Goal: Information Seeking & Learning: Learn about a topic

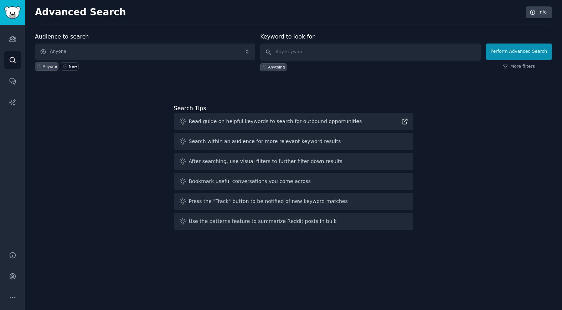
click at [154, 50] on span "Anyone" at bounding box center [145, 52] width 220 height 16
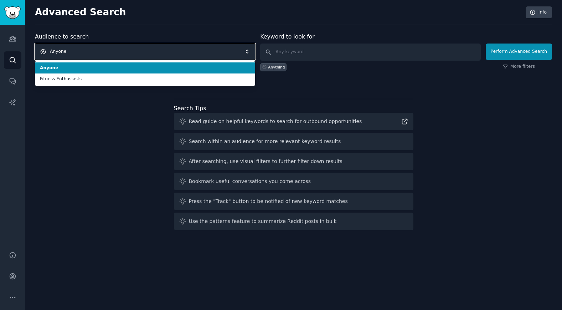
click at [153, 50] on span "Anyone" at bounding box center [145, 52] width 220 height 16
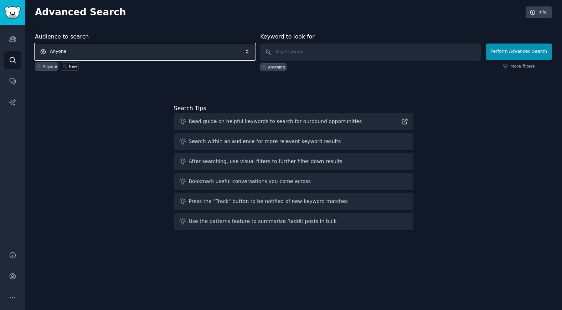
click at [153, 50] on span "Anyone" at bounding box center [145, 52] width 220 height 16
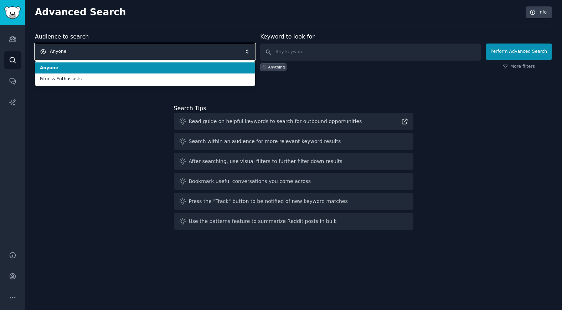
click at [153, 50] on span "Anyone" at bounding box center [145, 52] width 220 height 16
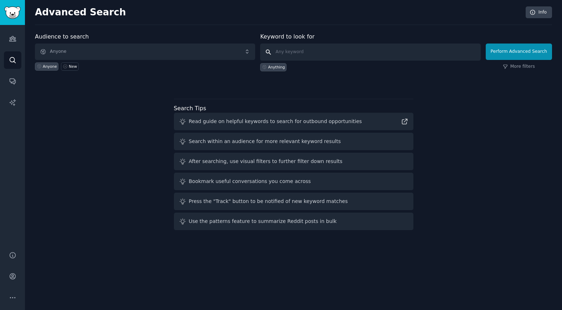
click at [293, 51] on input "text" at bounding box center [370, 52] width 220 height 17
type input "CME credits"
click button "Perform Advanced Search" at bounding box center [519, 52] width 66 height 16
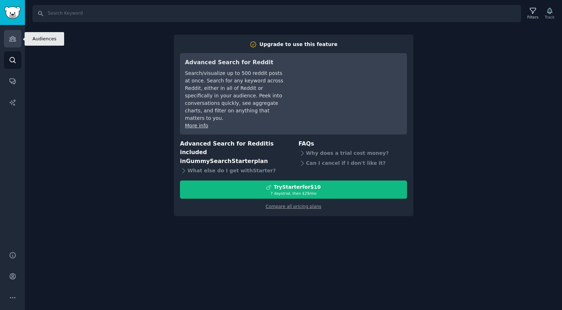
click at [9, 38] on icon "Sidebar" at bounding box center [12, 38] width 6 height 5
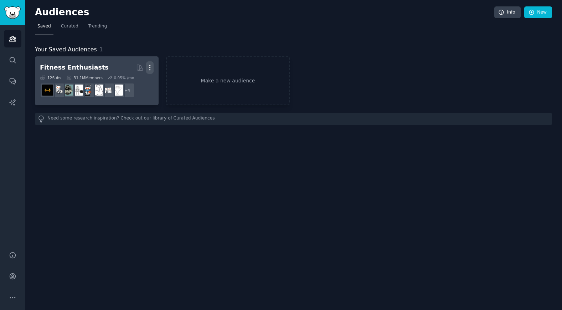
click at [152, 69] on icon "button" at bounding box center [149, 67] width 7 height 7
click at [128, 83] on p "Delete" at bounding box center [130, 82] width 16 height 7
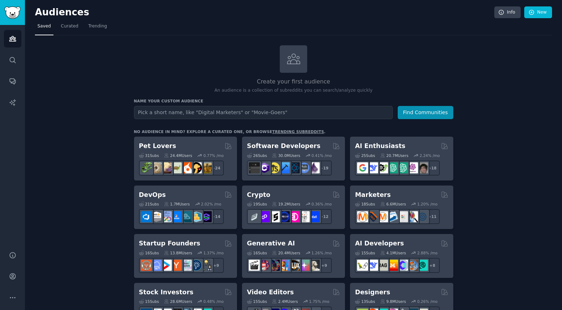
click at [218, 113] on input "text" at bounding box center [263, 112] width 259 height 13
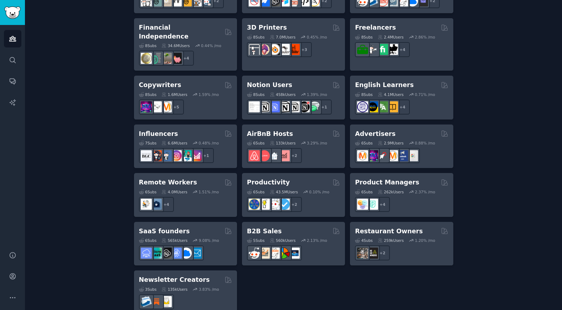
scroll to position [513, 0]
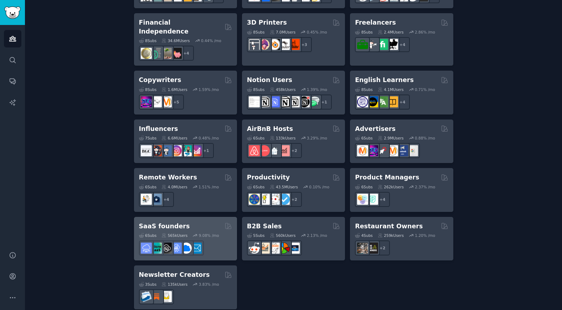
click at [160, 222] on h2 "SaaS founders" at bounding box center [164, 226] width 51 height 9
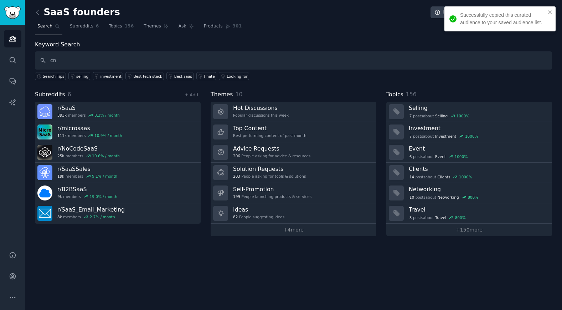
type input "c"
type input "CME"
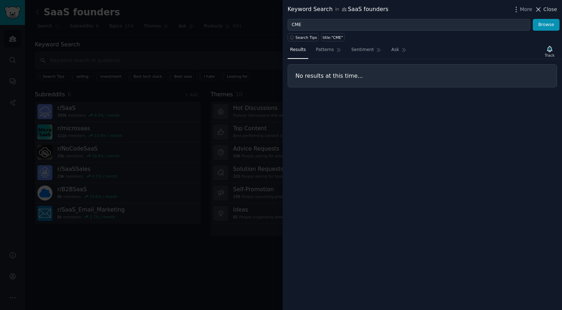
click at [547, 11] on span "Close" at bounding box center [551, 9] width 14 height 7
